Goal: Task Accomplishment & Management: Use online tool/utility

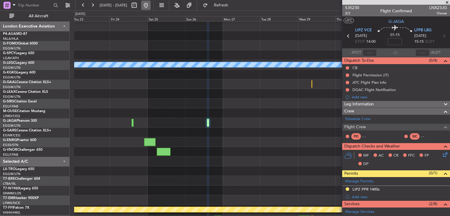
click at [151, 6] on button at bounding box center [145, 5] width 9 height 9
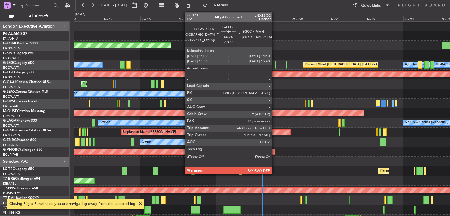
click at [275, 62] on div at bounding box center [275, 65] width 1 height 8
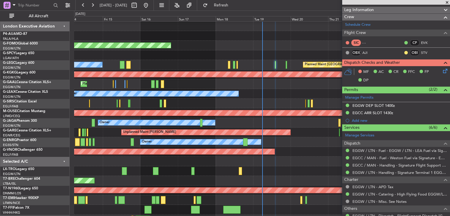
scroll to position [121, 0]
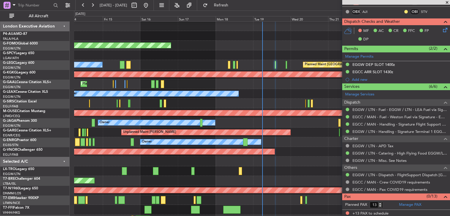
click at [448, 2] on span at bounding box center [447, 2] width 6 height 5
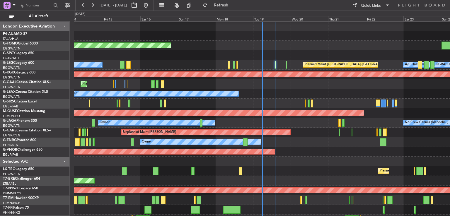
type input "0"
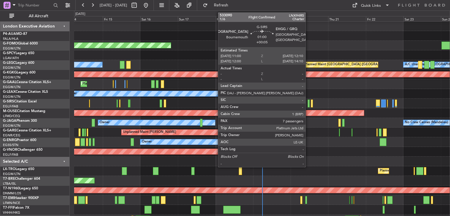
click at [308, 104] on div at bounding box center [309, 104] width 2 height 8
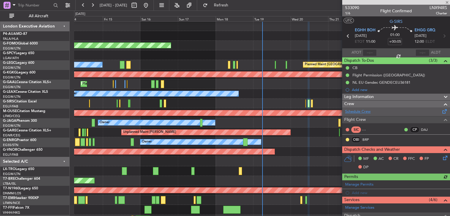
click at [353, 113] on link "Schedule Crew" at bounding box center [358, 112] width 26 height 6
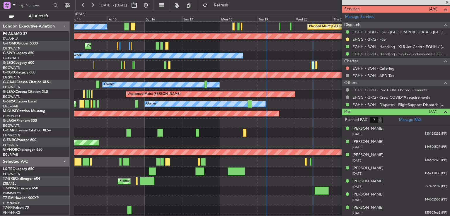
scroll to position [39, 0]
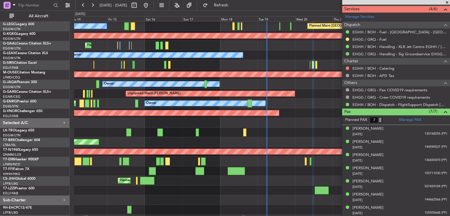
click at [306, 137] on div "Planned Maint [GEOGRAPHIC_DATA] ([GEOGRAPHIC_DATA]) Unplanned Maint [GEOGRAPHIC…" at bounding box center [262, 133] width 376 height 10
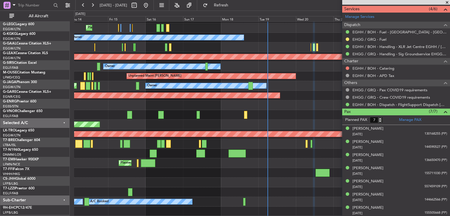
scroll to position [56, 0]
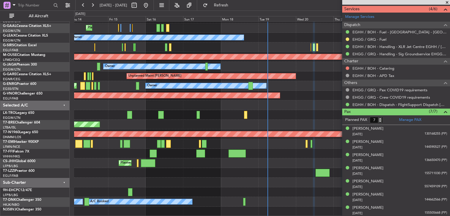
click at [318, 118] on div "AOG Maint [GEOGRAPHIC_DATA] (Ataturk) Planned Maint Planned [GEOGRAPHIC_DATA] O…" at bounding box center [262, 90] width 376 height 251
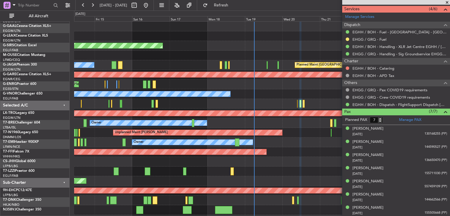
scroll to position [0, 0]
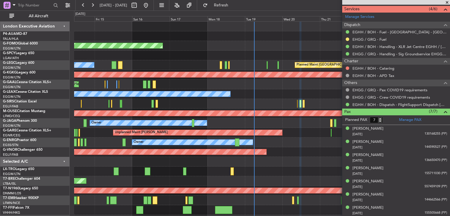
click at [303, 176] on div "Planned Maint Windsor Locks ([PERSON_NAME] Intl) Planned Maint [GEOGRAPHIC_DATA…" at bounding box center [262, 147] width 376 height 251
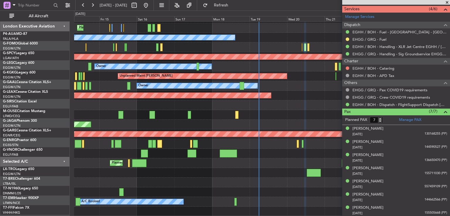
click at [307, 52] on div "AOG Maint [GEOGRAPHIC_DATA] (Ataturk) Planned Maint Planned [GEOGRAPHIC_DATA] O…" at bounding box center [262, 90] width 376 height 251
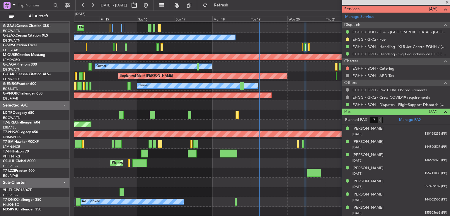
click at [448, 1] on span at bounding box center [447, 2] width 6 height 5
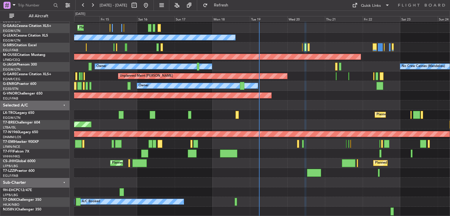
type input "0"
